Goal: Task Accomplishment & Management: Complete application form

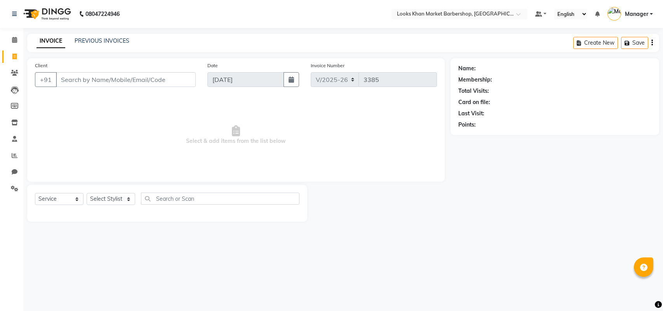
select select "8030"
select select "service"
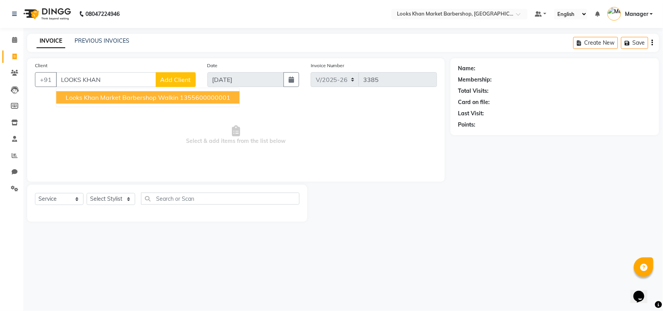
click at [108, 96] on span "Looks Khan Market Barbershop Walkin" at bounding box center [122, 98] width 113 height 8
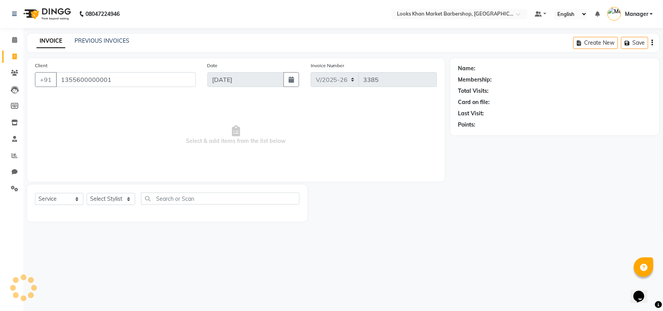
type input "1355600000001"
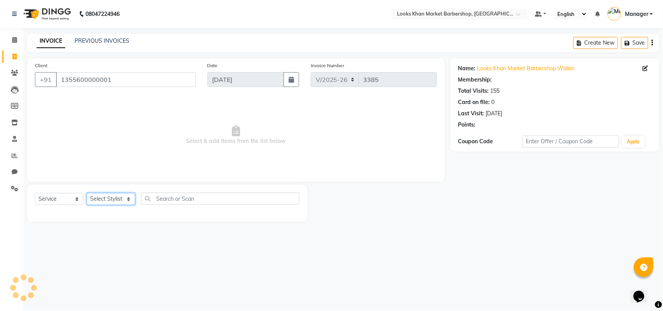
click at [105, 195] on select "Select Stylist Abhishek_pdct Akash_pdct Alam Counter_Sales [PERSON_NAME] [DATE]…" at bounding box center [111, 199] width 49 height 12
select select "1: Object"
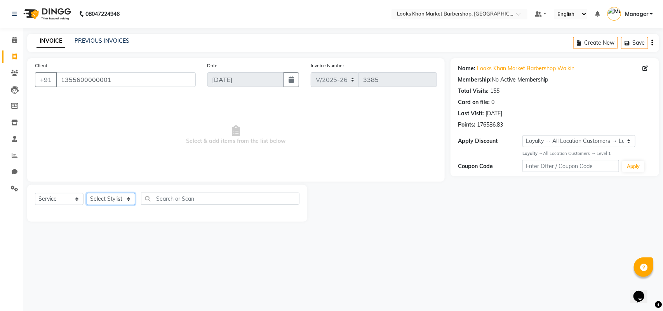
select select "72593"
click at [87, 193] on select "Select Stylist Abhishek_pdct Akash_pdct Alam Counter_Sales [PERSON_NAME] [DATE]…" at bounding box center [111, 199] width 49 height 12
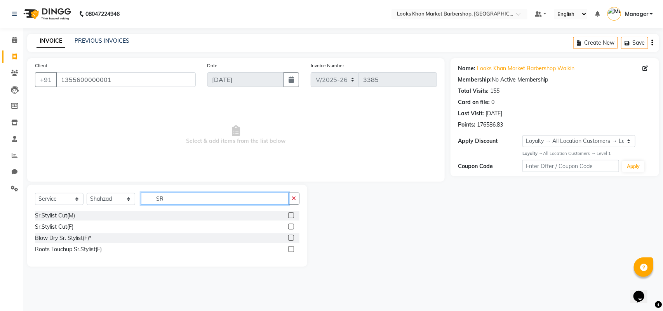
type input "SR"
click at [290, 213] on label at bounding box center [291, 216] width 6 height 6
click at [290, 213] on input "checkbox" at bounding box center [290, 215] width 5 height 5
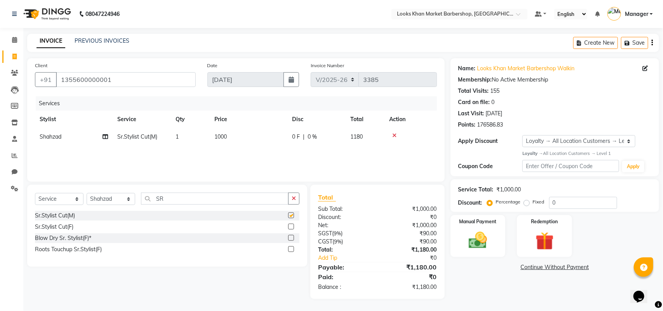
click at [190, 191] on div "Select Service Product Membership Package Voucher Prepaid Gift Card Select Styl…" at bounding box center [167, 226] width 280 height 82
checkbox input "false"
click at [191, 197] on input "SR" at bounding box center [215, 199] width 148 height 12
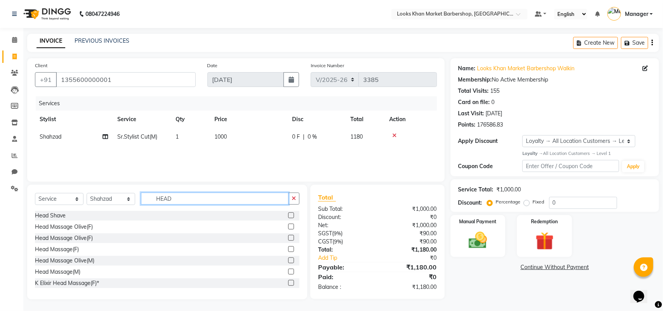
type input "HEAD"
click at [288, 271] on label at bounding box center [291, 272] width 6 height 6
click at [288, 271] on input "checkbox" at bounding box center [290, 272] width 5 height 5
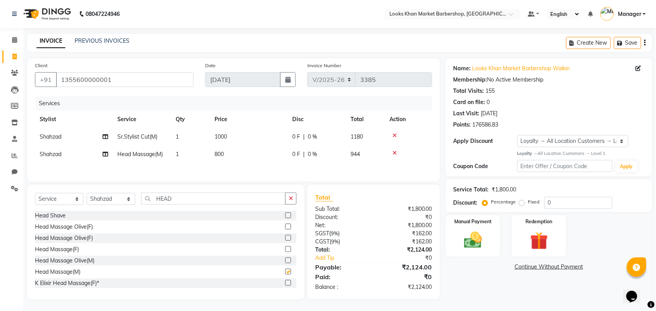
checkbox input "false"
click at [218, 154] on span "800" at bounding box center [219, 154] width 9 height 7
select select "72593"
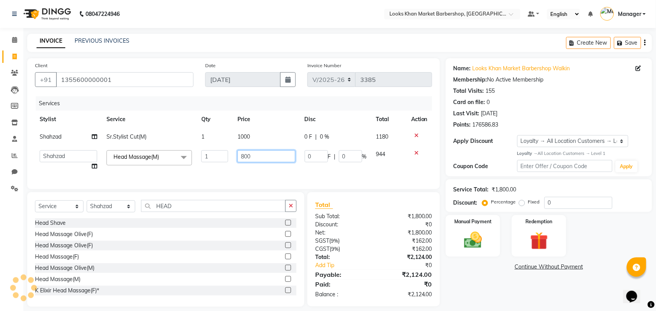
click at [240, 154] on input "800" at bounding box center [266, 156] width 58 height 12
click at [253, 154] on input "800" at bounding box center [266, 156] width 58 height 12
type input "1000"
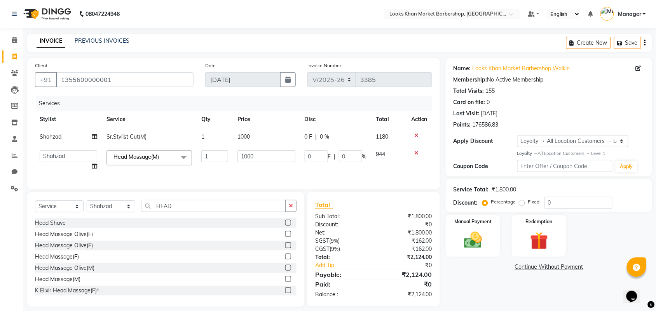
click at [251, 129] on td "1000" at bounding box center [266, 136] width 67 height 17
select select "72593"
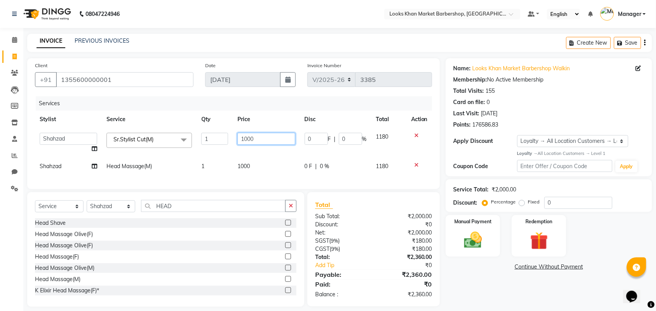
click at [250, 137] on input "1000" at bounding box center [266, 139] width 58 height 12
type input "1500"
click at [268, 113] on th "Price" at bounding box center [266, 119] width 67 height 17
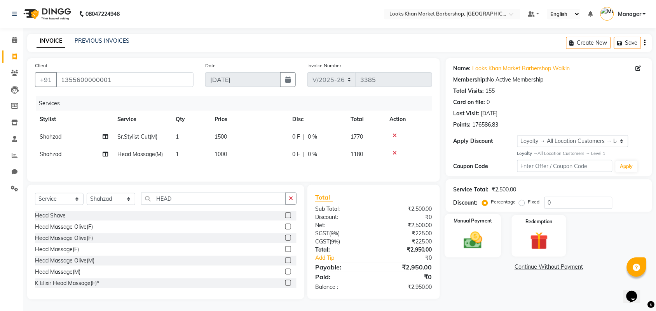
click at [466, 249] on img at bounding box center [473, 240] width 30 height 21
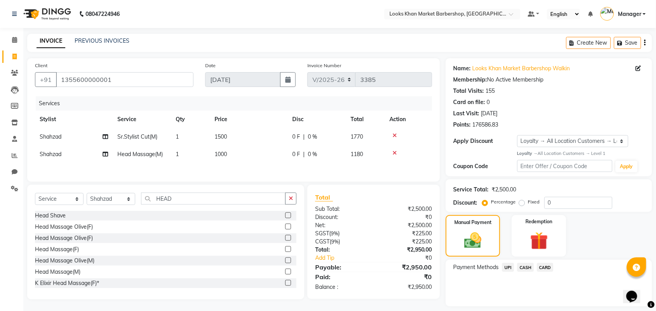
click at [527, 267] on span "CASH" at bounding box center [525, 267] width 17 height 9
click at [554, 304] on button "Add Payment" at bounding box center [582, 309] width 123 height 12
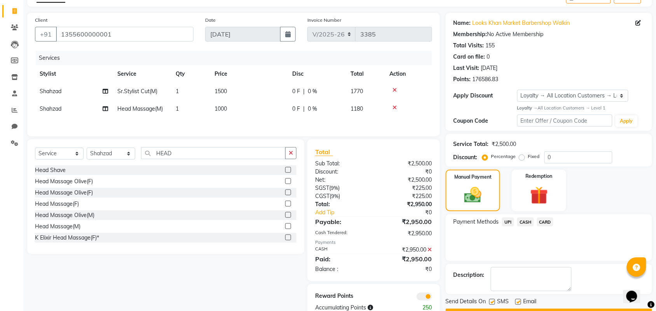
scroll to position [67, 0]
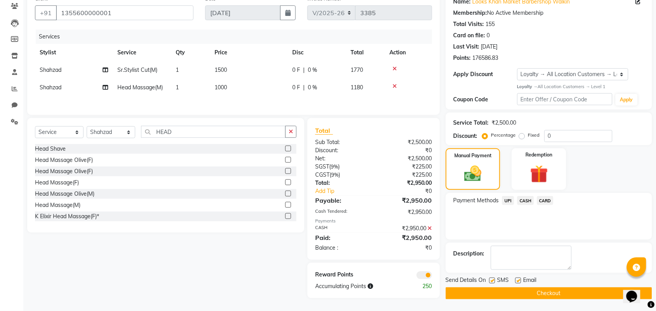
click at [524, 293] on button "Checkout" at bounding box center [549, 294] width 206 height 12
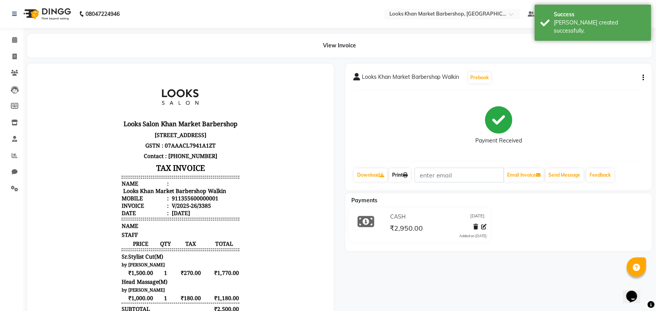
click at [409, 180] on link "Print" at bounding box center [400, 175] width 22 height 13
click at [52, 9] on img at bounding box center [46, 14] width 53 height 22
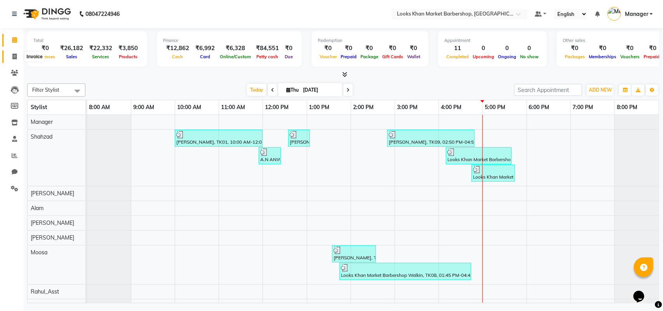
click at [17, 55] on span at bounding box center [15, 56] width 14 height 9
select select "service"
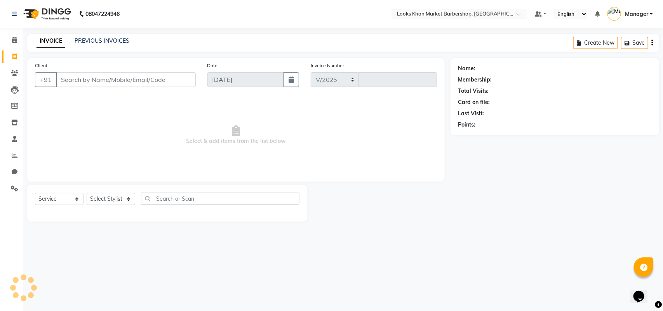
select select "8030"
type input "3386"
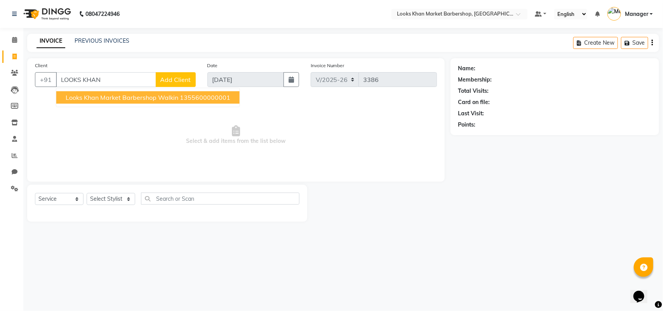
click at [115, 98] on span "Looks Khan Market Barbershop Walkin" at bounding box center [122, 98] width 113 height 8
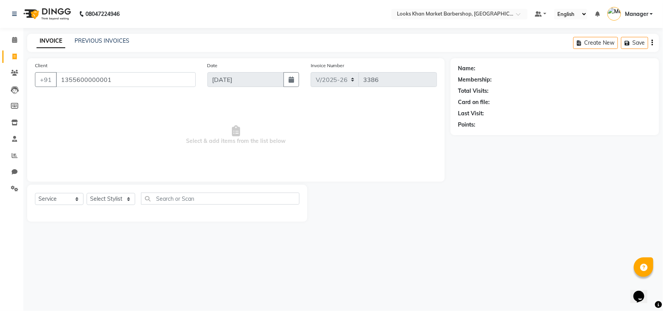
type input "1355600000001"
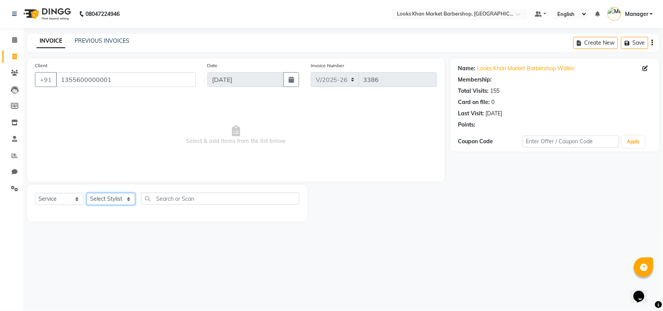
select select "1: Object"
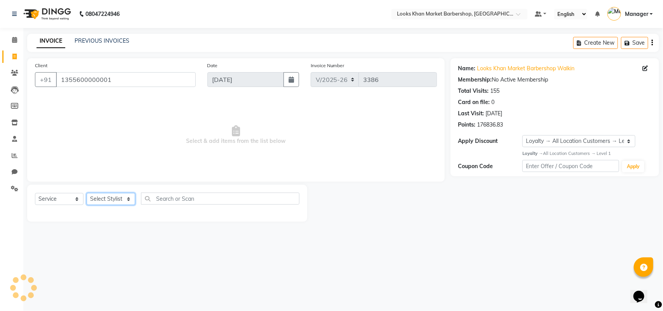
click at [109, 197] on select "Select Stylist Abhishek_pdct Akash_pdct Alam Counter_Sales [PERSON_NAME] [DATE]…" at bounding box center [111, 199] width 49 height 12
select select "72599"
click at [87, 193] on select "Select Stylist Abhishek_pdct Akash_pdct Alam Counter_Sales [PERSON_NAME] [DATE]…" at bounding box center [111, 199] width 49 height 12
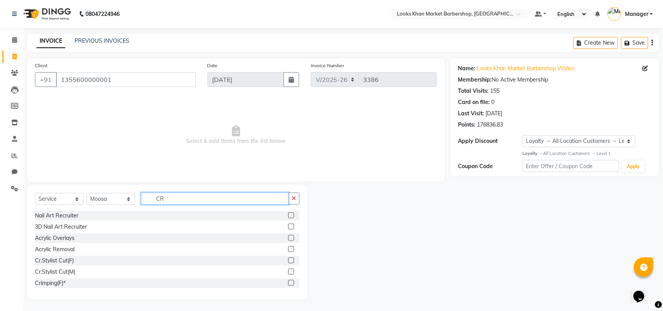
type input "CR"
click at [288, 273] on label at bounding box center [291, 272] width 6 height 6
click at [288, 273] on input "checkbox" at bounding box center [290, 272] width 5 height 5
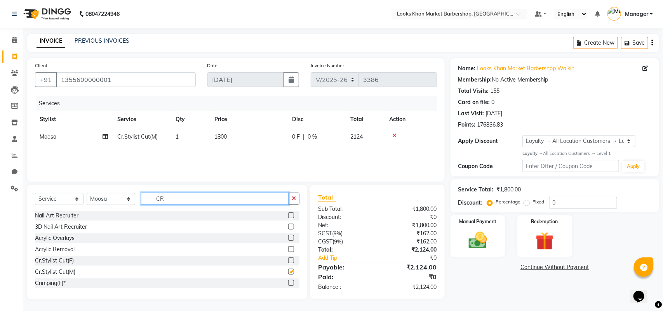
click at [185, 199] on input "CR" at bounding box center [215, 199] width 148 height 12
checkbox input "false"
click at [185, 199] on input "CR" at bounding box center [215, 199] width 148 height 12
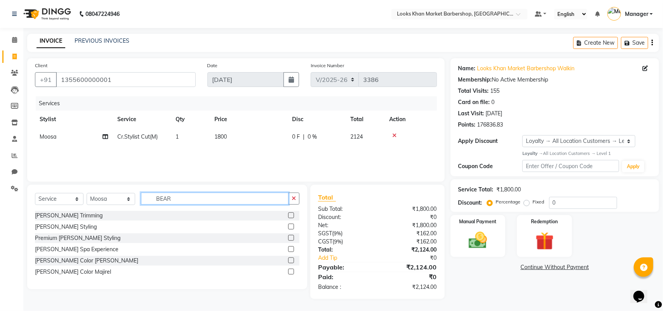
type input "BEAR"
click at [290, 216] on label at bounding box center [291, 216] width 6 height 6
click at [290, 216] on input "checkbox" at bounding box center [290, 215] width 5 height 5
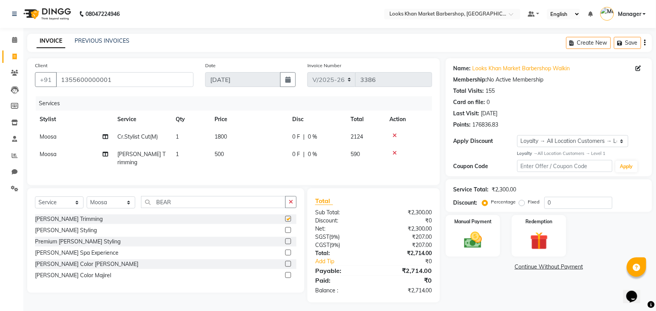
checkbox input "false"
click at [227, 154] on td "500" at bounding box center [249, 159] width 78 height 26
select select "72599"
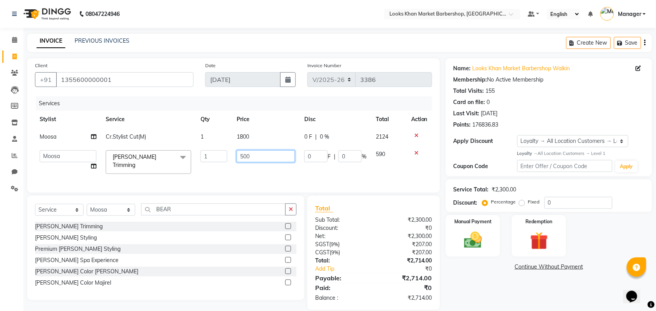
click at [258, 155] on input "500" at bounding box center [266, 156] width 58 height 12
type input "600"
click at [251, 136] on td "1800" at bounding box center [266, 136] width 68 height 17
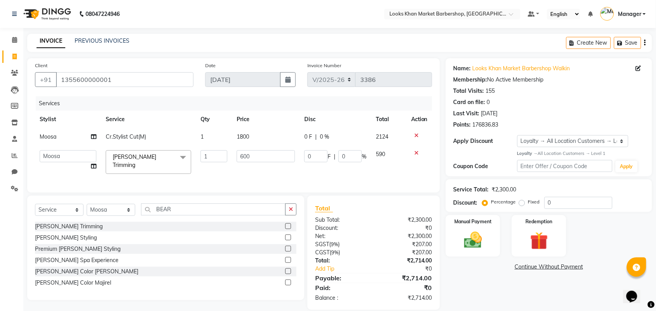
select select "72599"
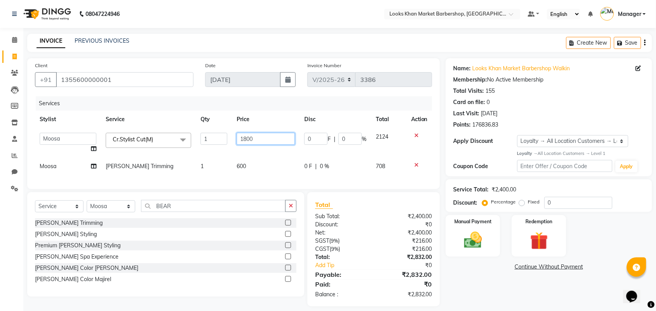
click at [257, 133] on input "1800" at bounding box center [266, 139] width 58 height 12
type input "2000"
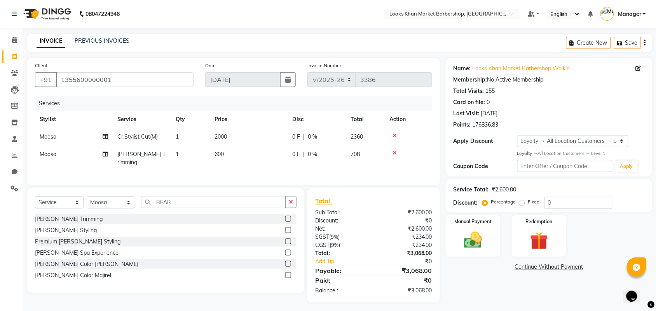
click at [269, 113] on th "Price" at bounding box center [249, 119] width 78 height 17
click at [469, 240] on img at bounding box center [473, 240] width 30 height 21
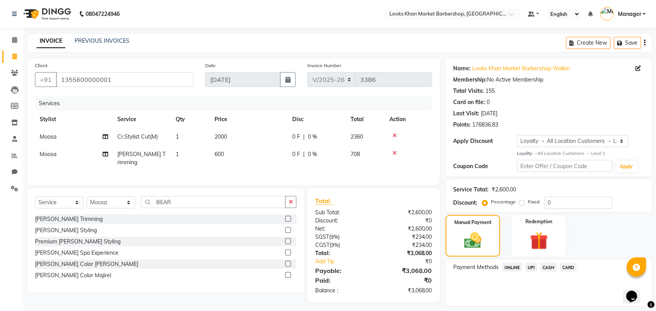
click at [548, 269] on span "CASH" at bounding box center [549, 267] width 17 height 9
click at [547, 307] on button "Add Payment" at bounding box center [582, 309] width 123 height 12
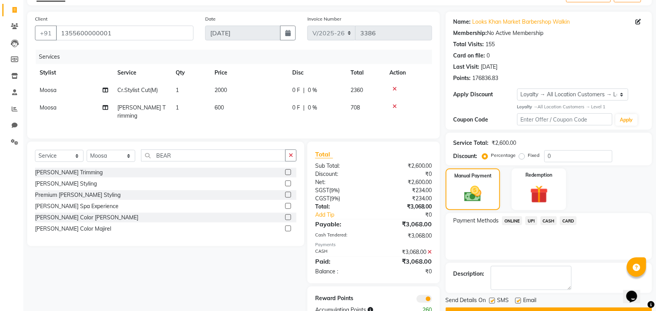
scroll to position [67, 0]
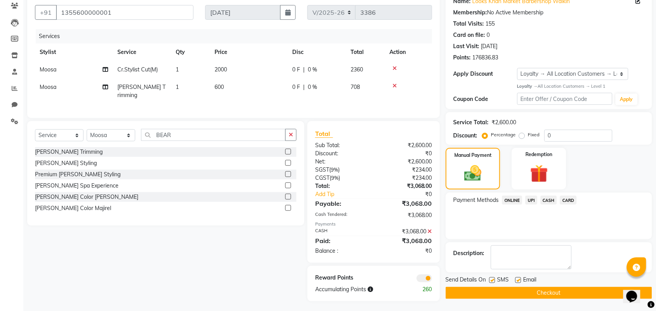
click at [521, 288] on button "Checkout" at bounding box center [549, 293] width 206 height 12
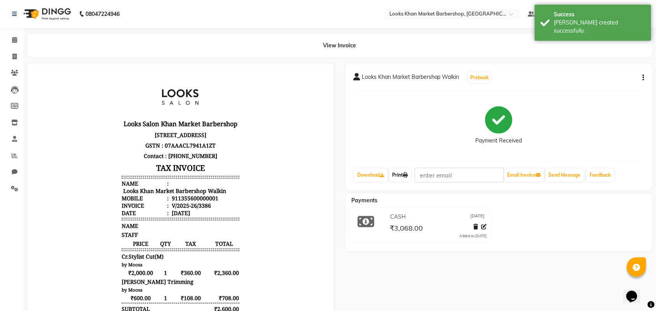
click at [403, 172] on link "Print" at bounding box center [400, 175] width 22 height 13
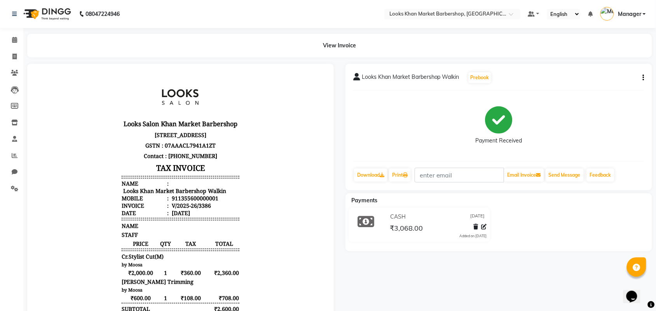
click at [32, 7] on img at bounding box center [46, 14] width 53 height 22
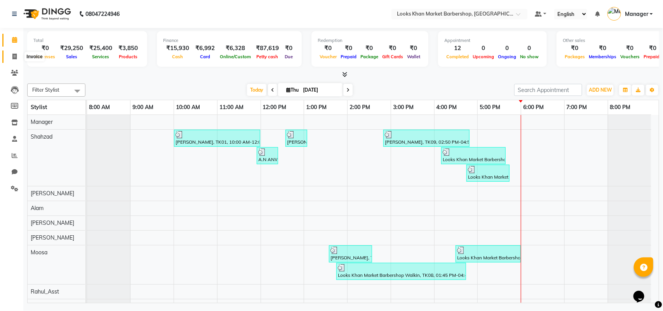
click at [12, 57] on icon at bounding box center [14, 57] width 4 height 6
select select "service"
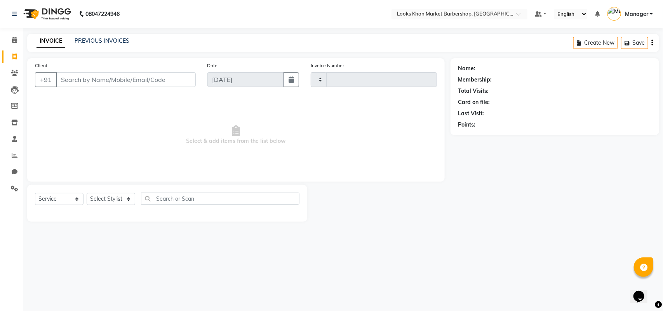
type input "3387"
select select "8030"
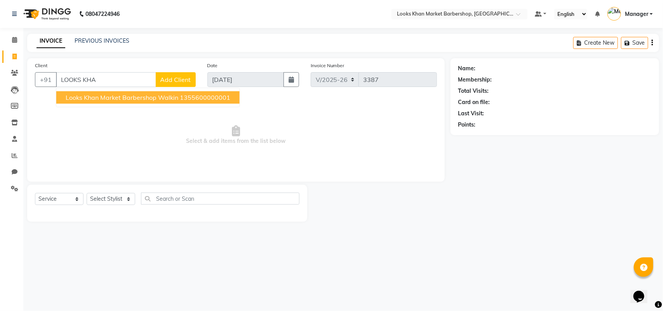
click at [106, 100] on span "Looks Khan Market Barbershop Walkin" at bounding box center [122, 98] width 113 height 8
type input "1355600000001"
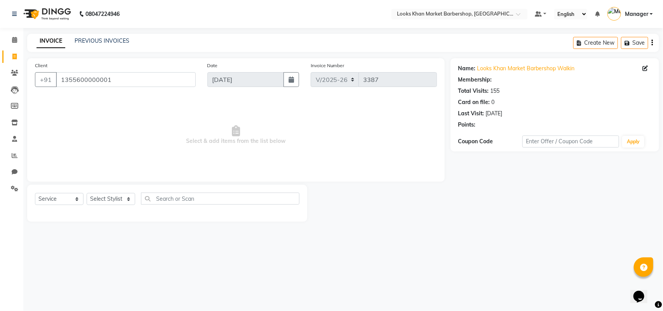
select select "1: Object"
click at [108, 201] on select "Select Stylist Abhishek_pdct Akash_pdct Alam Counter_Sales [PERSON_NAME] [DATE]…" at bounding box center [111, 199] width 49 height 12
select select "72601"
click at [87, 193] on select "Select Stylist Abhishek_pdct Akash_pdct Alam Counter_Sales [PERSON_NAME] [DATE]…" at bounding box center [111, 199] width 49 height 12
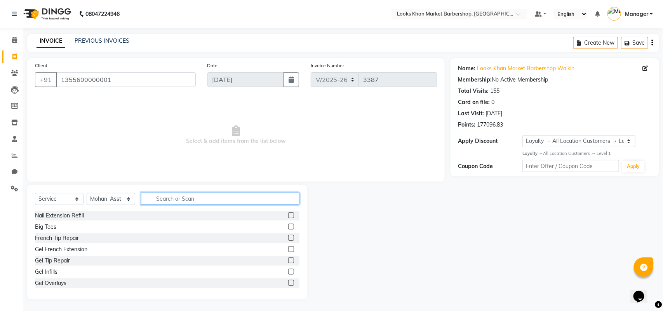
click at [169, 199] on input "text" at bounding box center [220, 199] width 159 height 12
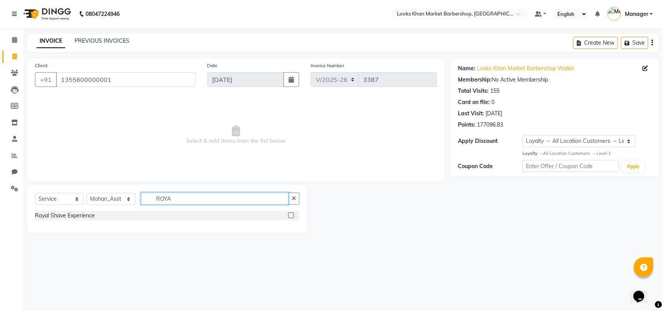
type input "ROYA"
click at [290, 215] on label at bounding box center [291, 216] width 6 height 6
click at [290, 215] on input "checkbox" at bounding box center [290, 215] width 5 height 5
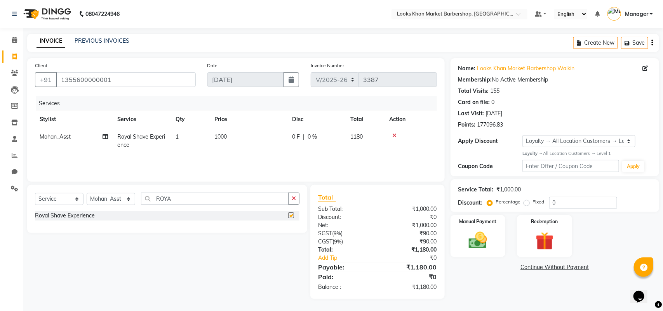
checkbox input "false"
click at [487, 250] on img at bounding box center [478, 241] width 31 height 22
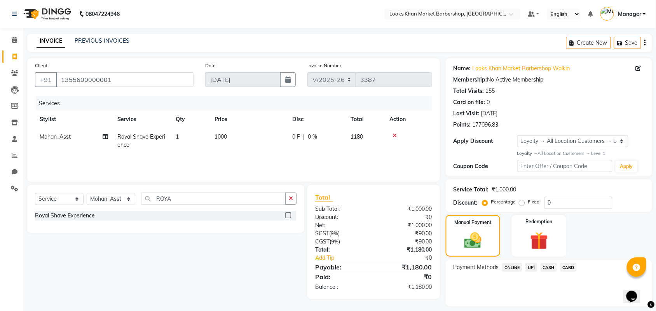
click at [544, 266] on span "CASH" at bounding box center [549, 267] width 17 height 9
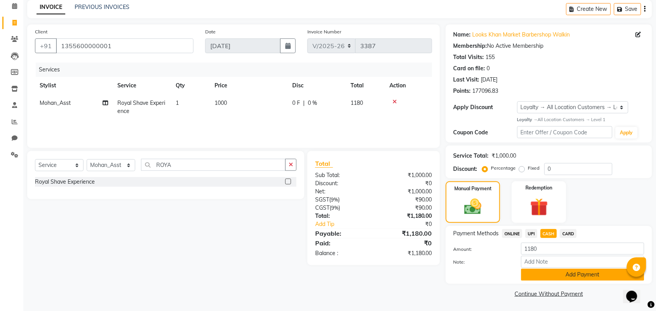
click at [545, 274] on button "Add Payment" at bounding box center [582, 275] width 123 height 12
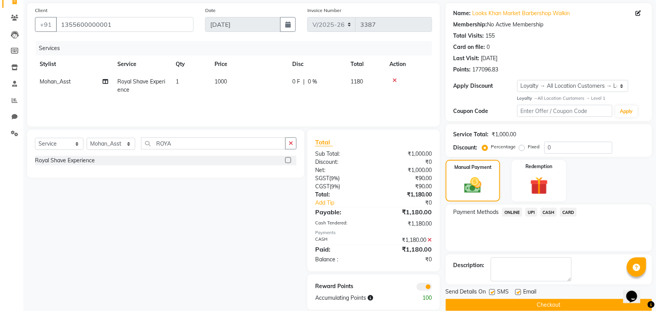
scroll to position [67, 0]
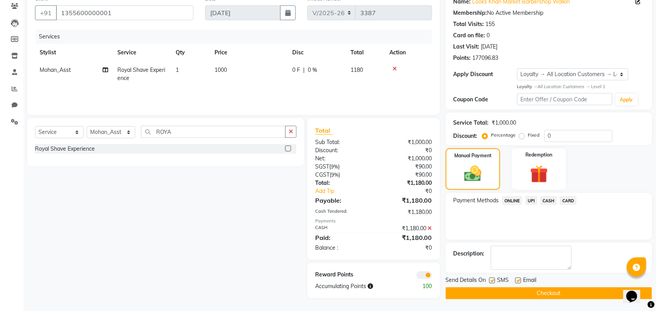
click at [542, 292] on button "Checkout" at bounding box center [549, 294] width 206 height 12
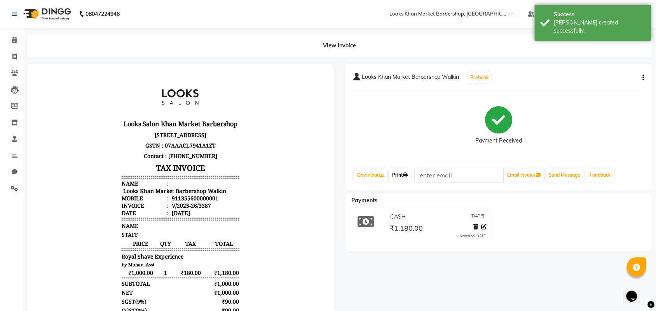
click at [408, 174] on icon at bounding box center [405, 175] width 5 height 5
click at [54, 9] on img at bounding box center [46, 14] width 53 height 22
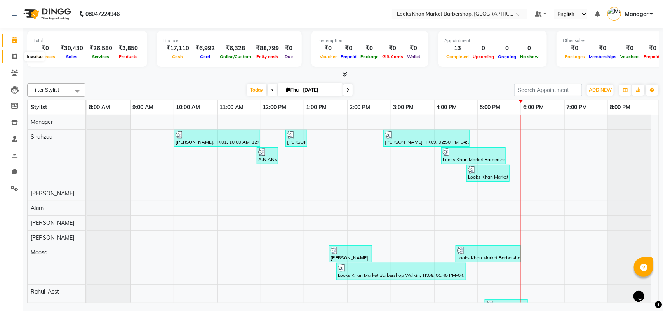
click at [17, 53] on span at bounding box center [15, 56] width 14 height 9
select select "8030"
select select "service"
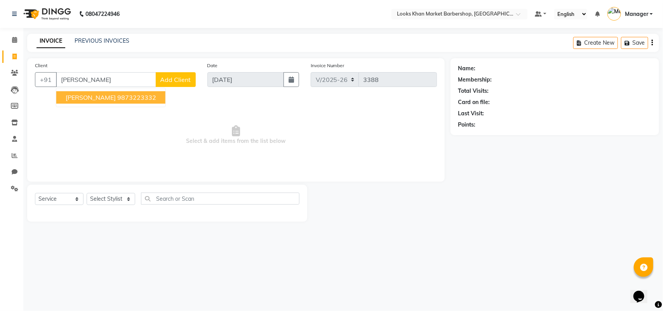
click at [117, 80] on input "[PERSON_NAME]" at bounding box center [106, 79] width 100 height 15
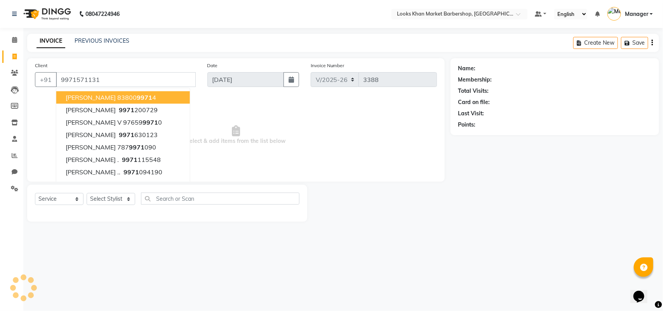
type input "9971571131"
select select "1: Object"
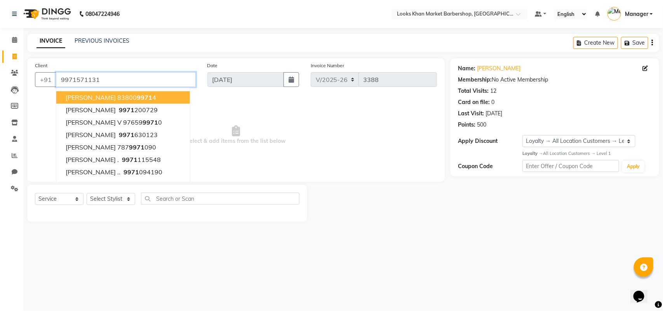
click at [127, 77] on input "9971571131" at bounding box center [126, 79] width 140 height 15
click at [160, 48] on div "INVOICE PREVIOUS INVOICES Create New Save" at bounding box center [343, 43] width 632 height 18
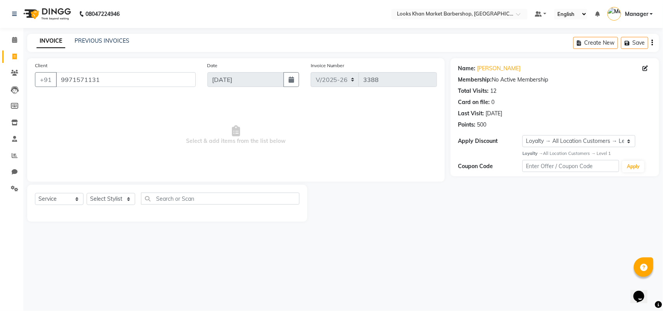
click at [104, 191] on div "Select Service Product Membership Package Voucher Prepaid Gift Card Select Styl…" at bounding box center [167, 203] width 280 height 37
click at [115, 201] on select "Select Stylist Abhishek_pdct Akash_pdct Alam Counter_Sales [PERSON_NAME] [DATE]…" at bounding box center [111, 199] width 49 height 12
select select "72593"
click at [87, 193] on select "Select Stylist Abhishek_pdct Akash_pdct Alam Counter_Sales [PERSON_NAME] [DATE]…" at bounding box center [111, 199] width 49 height 12
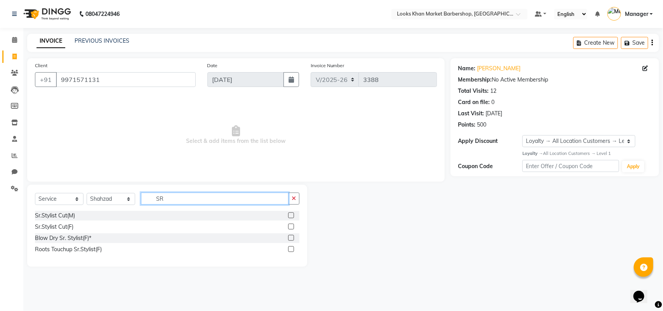
type input "SR"
click at [293, 216] on label at bounding box center [291, 216] width 6 height 6
click at [293, 216] on input "checkbox" at bounding box center [290, 215] width 5 height 5
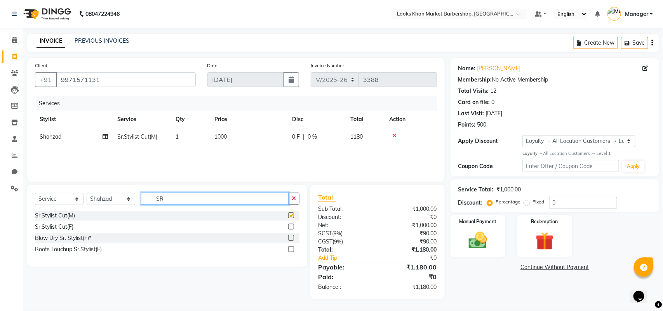
checkbox input "false"
click at [201, 197] on input "SR" at bounding box center [215, 199] width 148 height 12
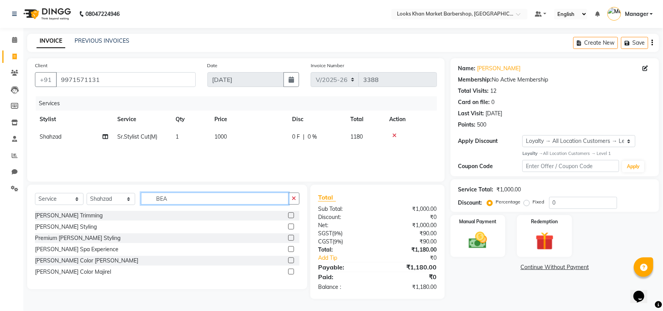
type input "BEA"
click at [292, 215] on label at bounding box center [291, 216] width 6 height 6
click at [292, 215] on input "checkbox" at bounding box center [290, 215] width 5 height 5
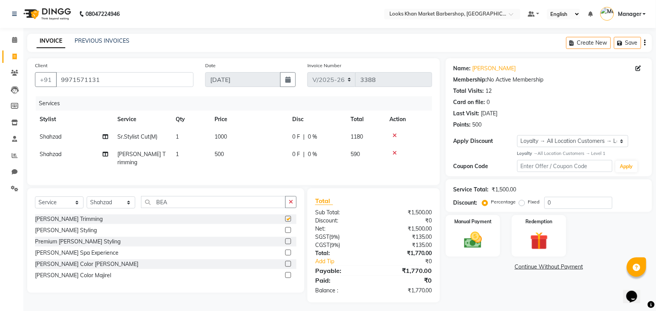
checkbox input "false"
click at [194, 203] on input "BEA" at bounding box center [213, 202] width 145 height 12
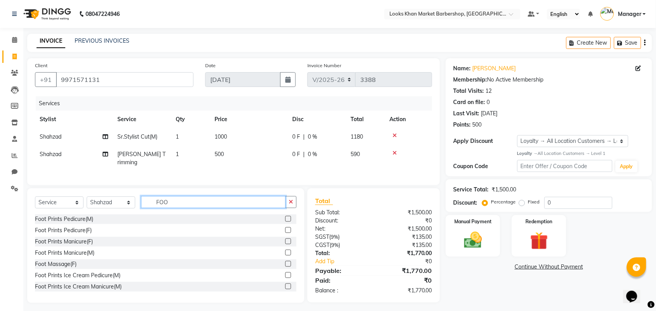
type input "FOO"
click at [285, 218] on label at bounding box center [288, 219] width 6 height 6
click at [285, 218] on input "checkbox" at bounding box center [287, 219] width 5 height 5
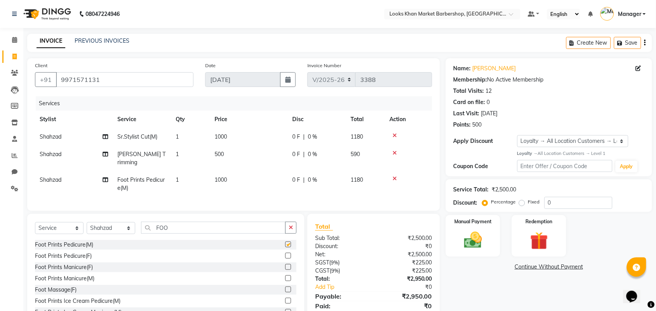
checkbox input "false"
click at [58, 176] on span "Shahzad" at bounding box center [51, 179] width 22 height 7
select select "72593"
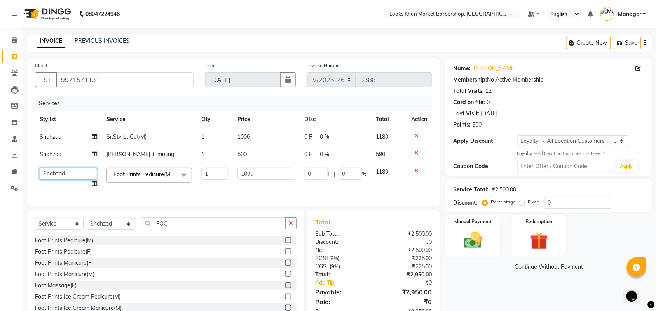
click at [65, 172] on select "Abhishek_pdct Akash_pdct Alam Counter_Sales [PERSON_NAME] [DATE]_Mgr Manager Ma…" at bounding box center [69, 174] width 58 height 12
select select "72605"
click at [245, 133] on span "1000" at bounding box center [243, 136] width 12 height 7
select select "72593"
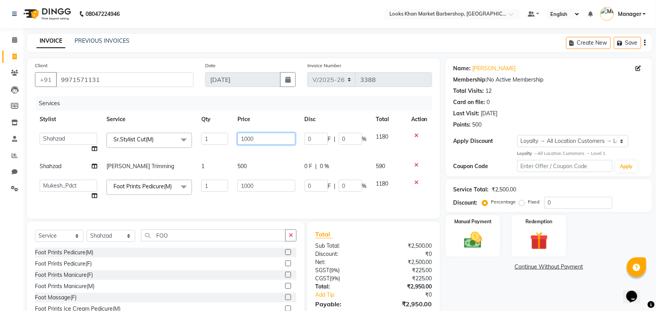
click at [291, 139] on input "1000" at bounding box center [266, 139] width 58 height 12
type input "1500"
click at [236, 168] on tbody "Abhishek_pdct Akash_pdct Alam Counter_Sales [PERSON_NAME] [DATE]_Mgr Manager Ma…" at bounding box center [233, 166] width 397 height 77
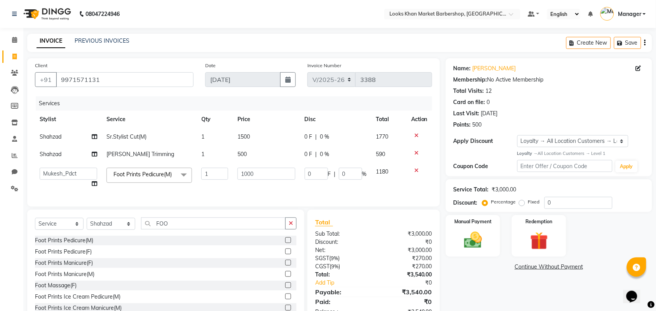
click at [253, 156] on td "500" at bounding box center [266, 154] width 67 height 17
select select "72593"
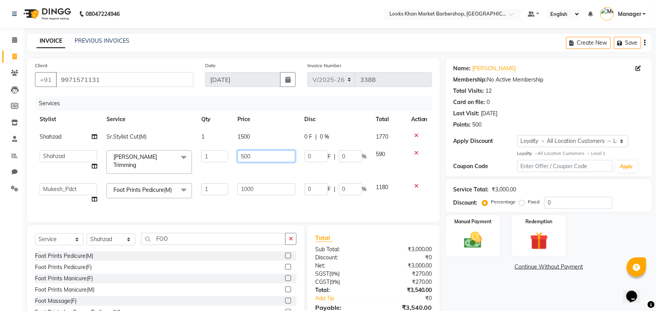
click at [278, 154] on input "500" at bounding box center [266, 156] width 58 height 12
type input "600"
click at [275, 117] on th "Price" at bounding box center [266, 119] width 67 height 17
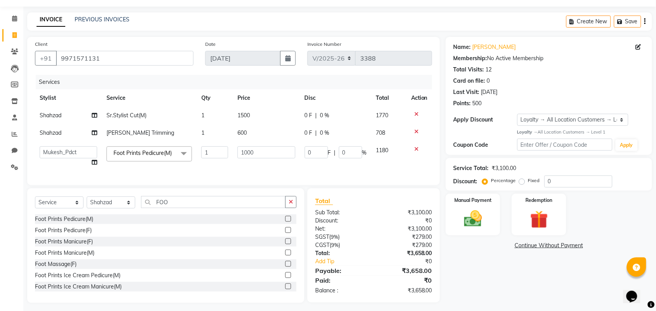
scroll to position [32, 0]
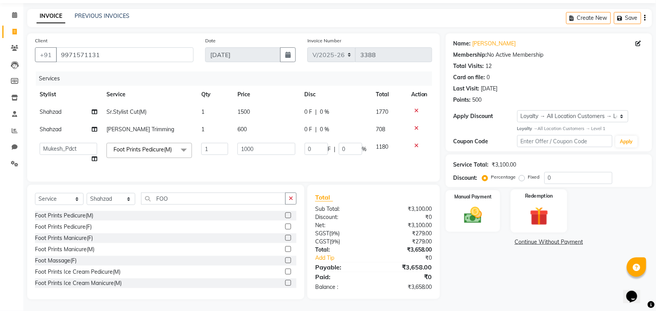
click at [533, 205] on img at bounding box center [539, 216] width 30 height 23
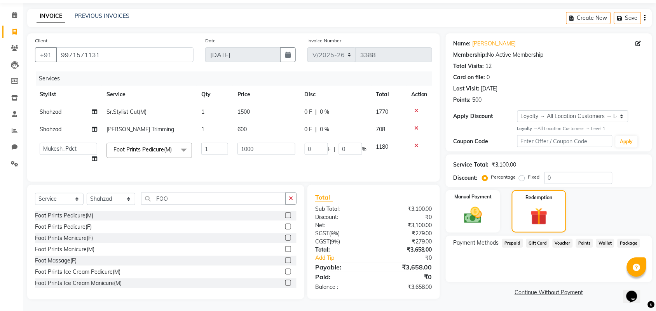
click at [583, 239] on span "Points" at bounding box center [584, 243] width 17 height 9
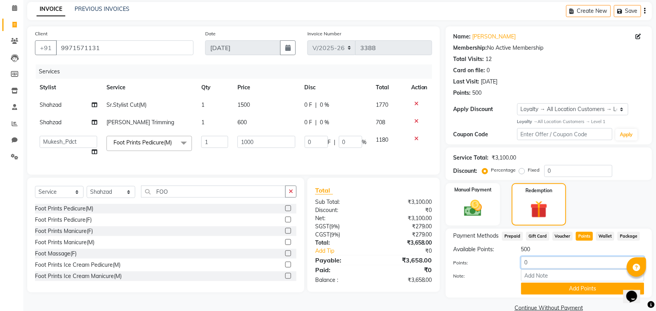
click at [547, 264] on input "0" at bounding box center [582, 263] width 123 height 12
type input "500"
click at [549, 289] on button "Add Points" at bounding box center [582, 289] width 123 height 12
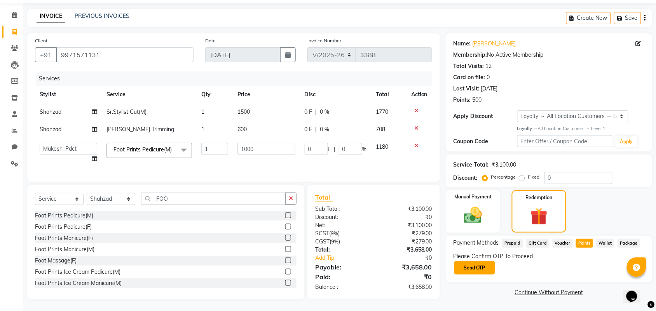
click at [482, 262] on button "Send OTP" at bounding box center [474, 268] width 41 height 13
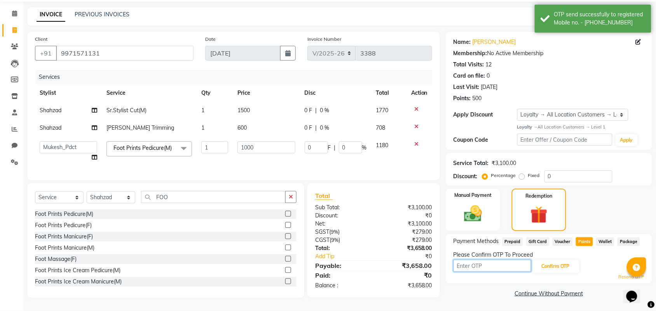
click at [486, 265] on input "text" at bounding box center [493, 266] width 78 height 12
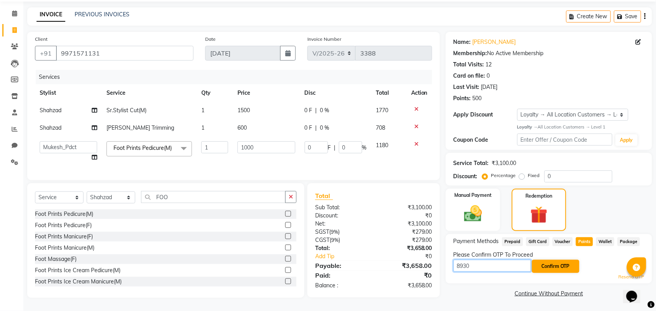
type input "8930"
click at [538, 260] on button "Confirm OTP" at bounding box center [555, 266] width 47 height 13
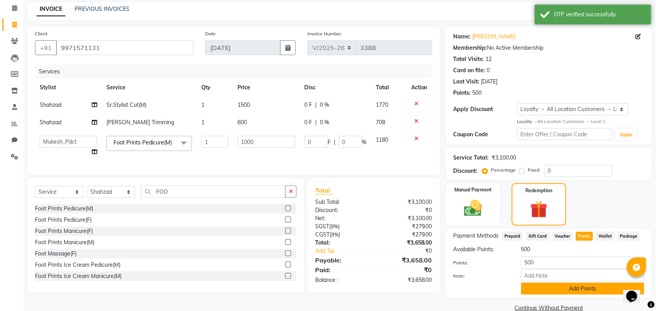
click at [557, 291] on button "Add Points" at bounding box center [582, 289] width 123 height 12
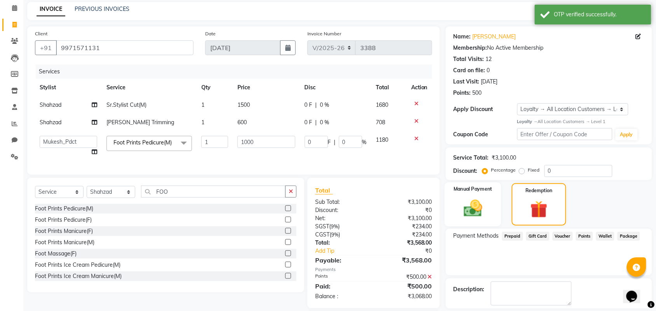
click at [475, 211] on img at bounding box center [473, 208] width 30 height 21
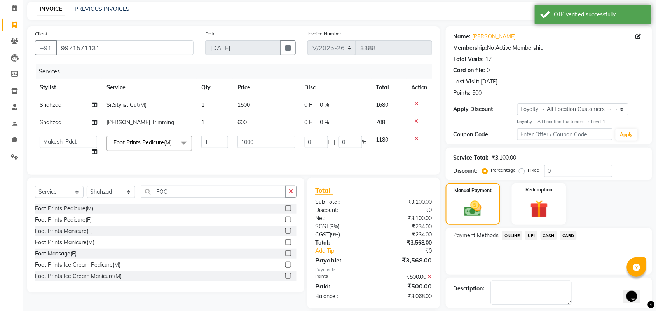
click at [547, 234] on span "CASH" at bounding box center [549, 235] width 17 height 9
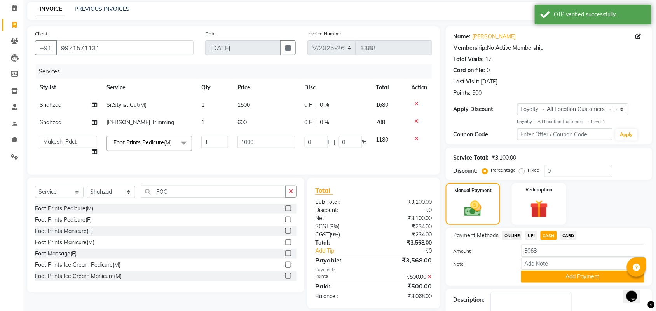
click at [533, 232] on span "UPI" at bounding box center [532, 235] width 12 height 9
click at [585, 278] on button "Add Payment" at bounding box center [582, 277] width 123 height 12
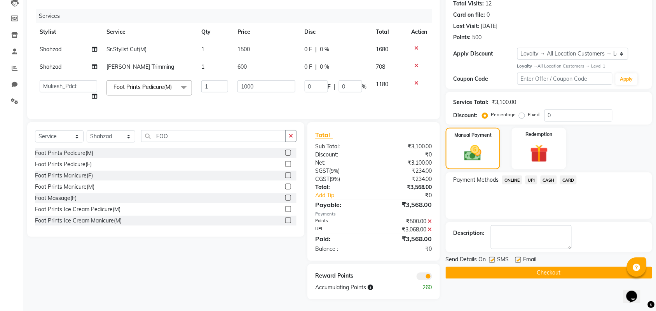
scroll to position [94, 0]
click at [493, 257] on label at bounding box center [492, 260] width 6 height 6
click at [493, 258] on input "checkbox" at bounding box center [491, 260] width 5 height 5
checkbox input "false"
click at [518, 257] on label at bounding box center [518, 260] width 6 height 6
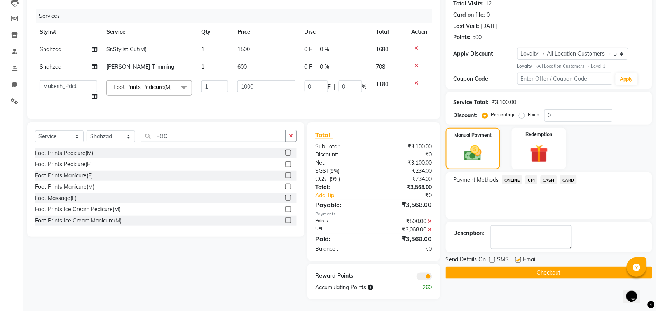
click at [518, 258] on input "checkbox" at bounding box center [517, 260] width 5 height 5
checkbox input "false"
click at [524, 267] on button "Checkout" at bounding box center [549, 273] width 206 height 12
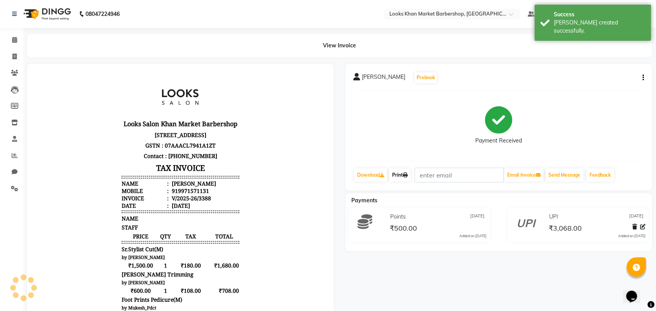
click at [408, 174] on icon at bounding box center [405, 175] width 5 height 5
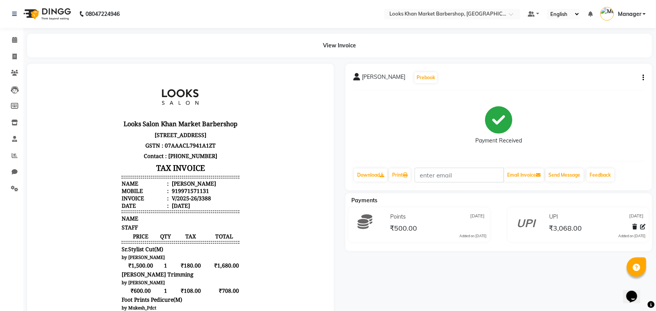
click at [54, 11] on img at bounding box center [46, 14] width 53 height 22
